Goal: Task Accomplishment & Management: Manage account settings

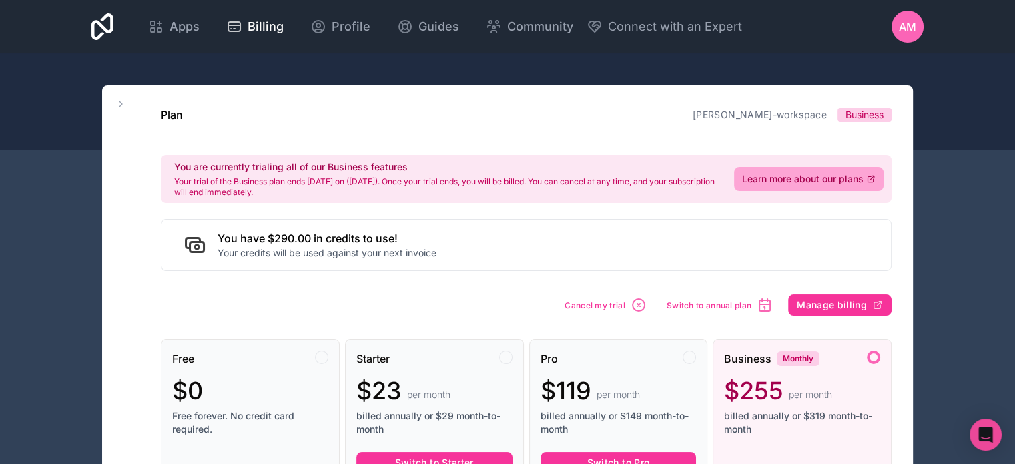
click at [689, 306] on span "Switch to annual plan" at bounding box center [709, 305] width 85 height 10
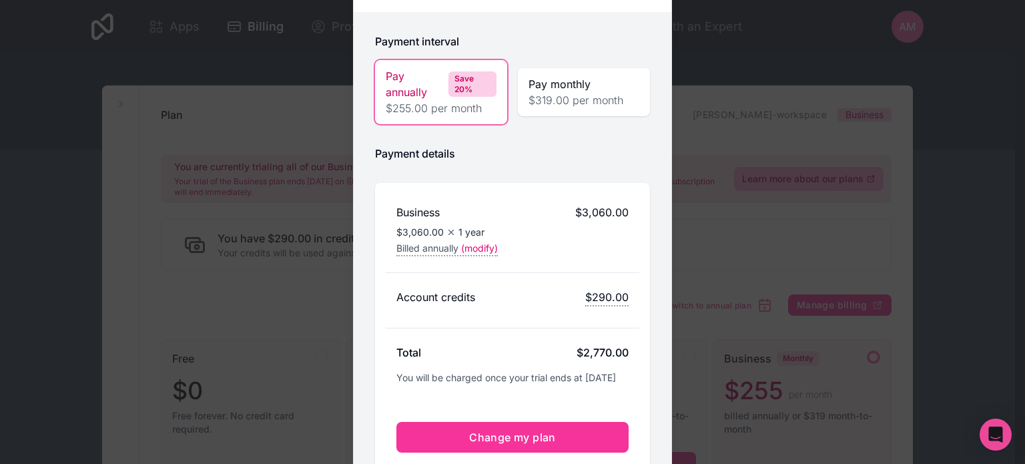
click at [573, 92] on span "$319.00 per month" at bounding box center [584, 100] width 111 height 16
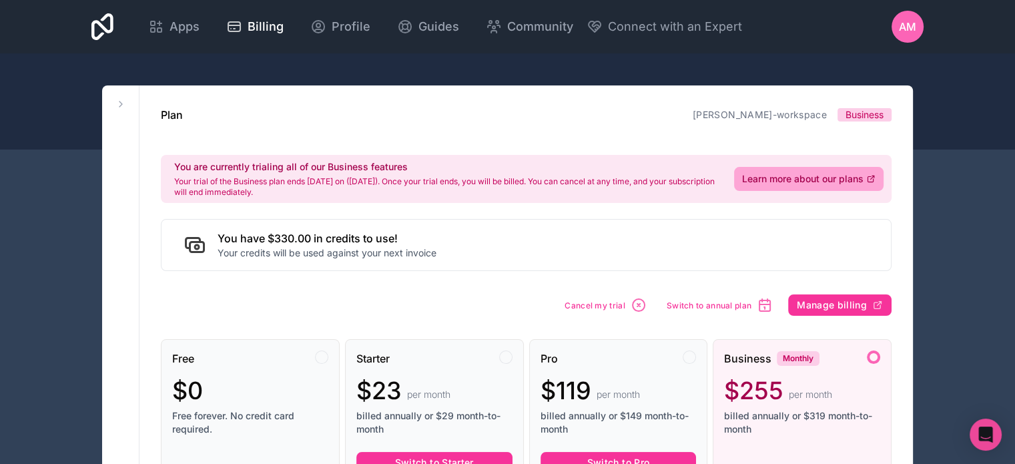
click at [708, 305] on span "Switch to annual plan" at bounding box center [709, 305] width 85 height 10
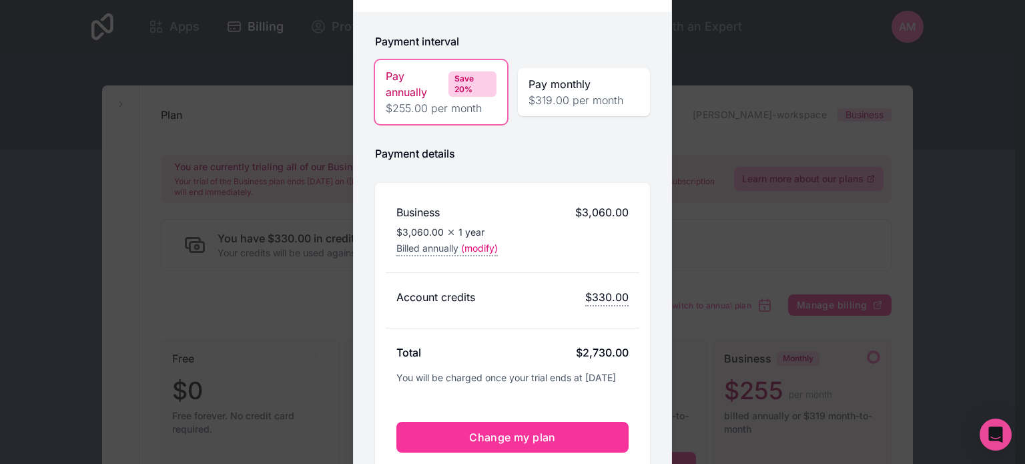
click at [613, 92] on span "$319.00 per month" at bounding box center [584, 100] width 111 height 16
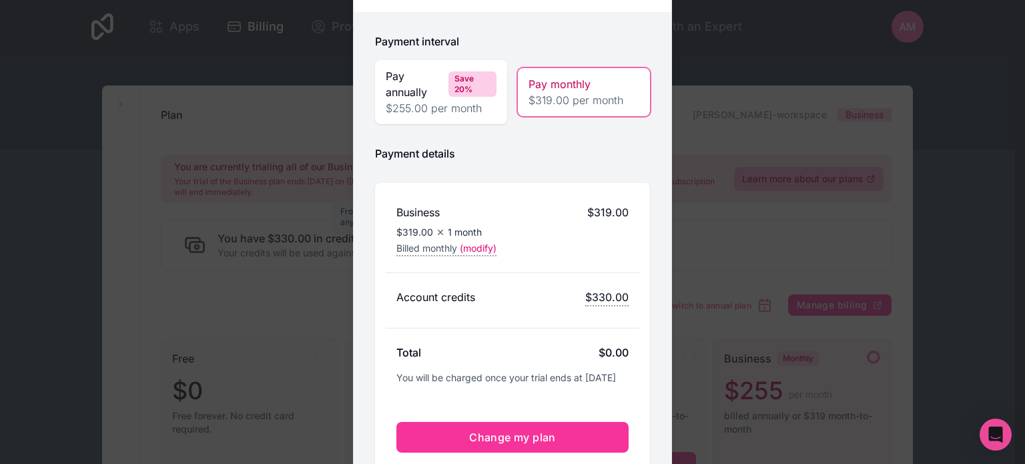
click at [468, 242] on span "(modify)" at bounding box center [478, 248] width 37 height 13
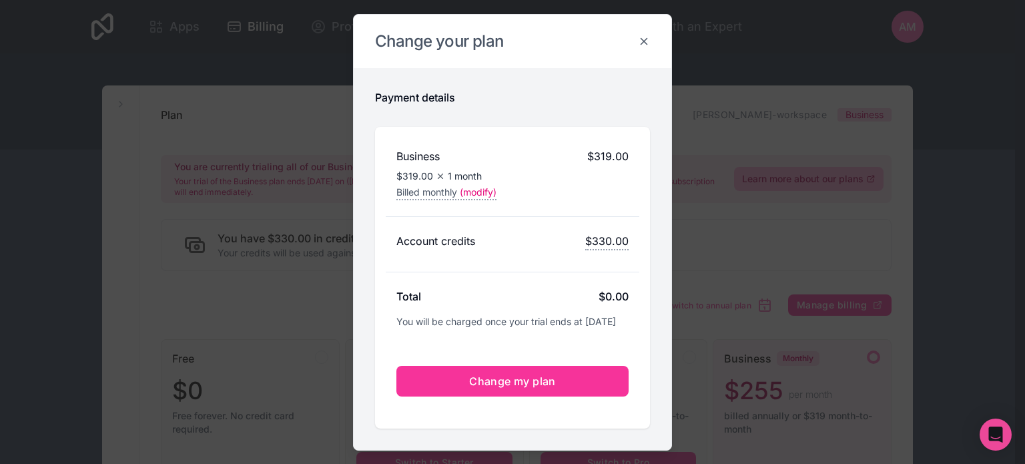
click at [639, 35] on icon at bounding box center [644, 41] width 12 height 12
